Goal: Check status: Check status

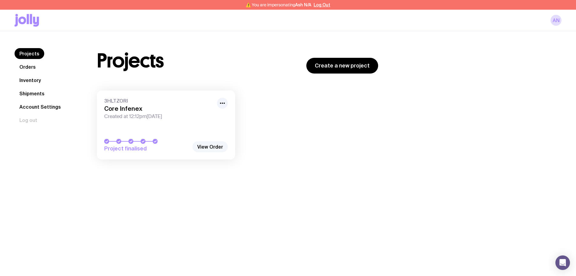
click at [213, 149] on link "View Order" at bounding box center [209, 147] width 35 height 11
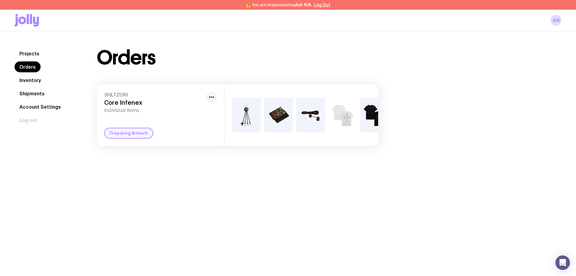
click at [137, 138] on div "Preparing Artwork" at bounding box center [128, 133] width 49 height 11
click at [154, 120] on div "3HLTZORI Core Infenex Individual Items Preparing Artwork" at bounding box center [160, 116] width 127 height 62
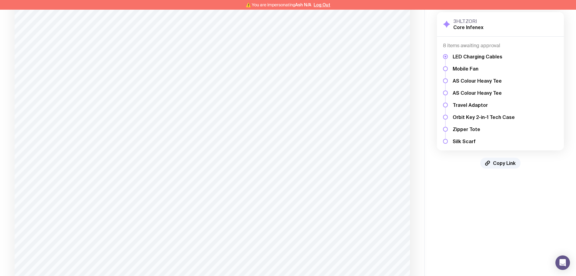
scroll to position [303, 0]
click at [511, 165] on span "Copy Link" at bounding box center [504, 163] width 23 height 6
